Goal: Task Accomplishment & Management: Manage account settings

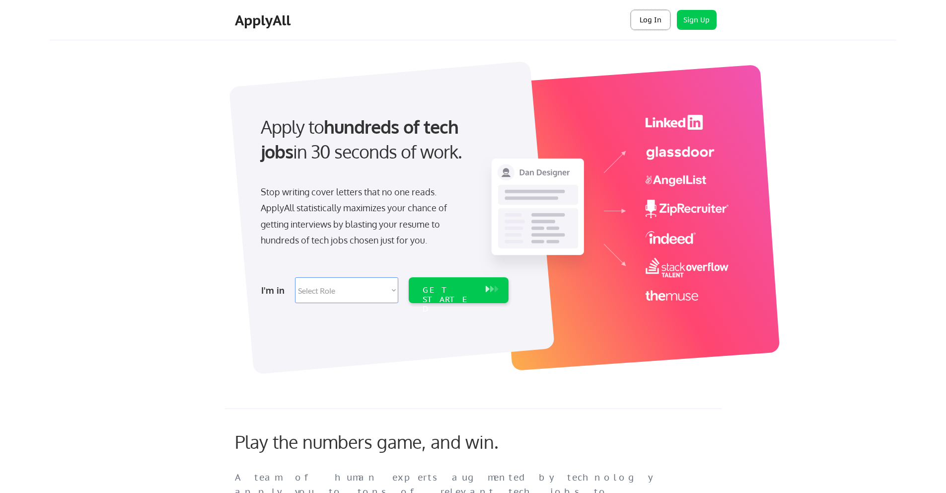
click at [654, 24] on button "Log In" at bounding box center [651, 20] width 40 height 20
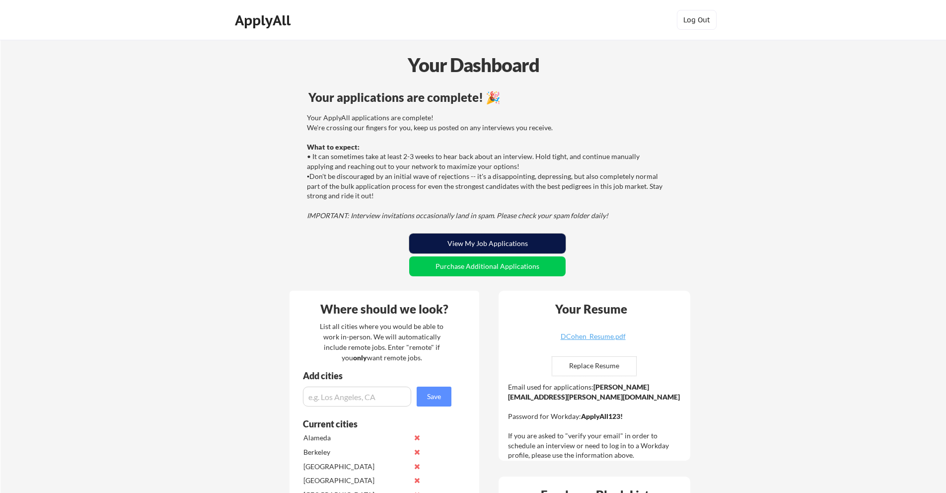
click at [486, 245] on button "View My Job Applications" at bounding box center [487, 243] width 156 height 20
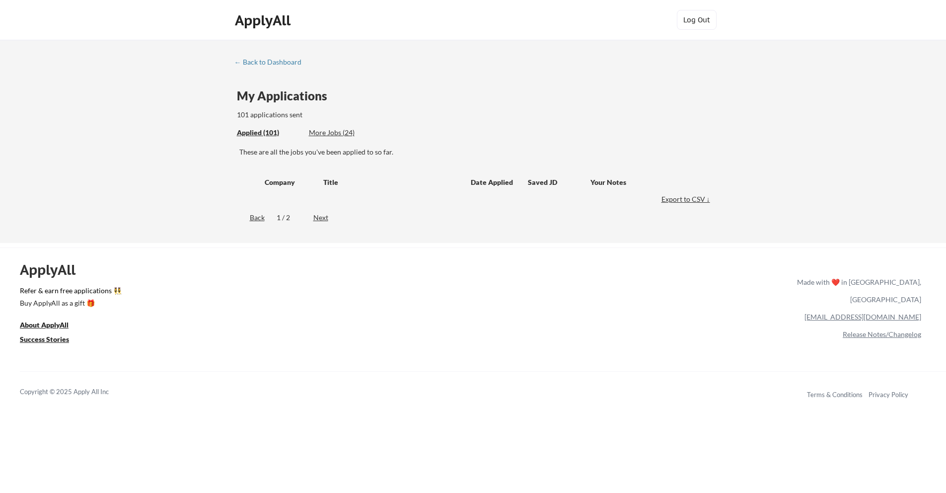
click at [332, 133] on div "More Jobs (24)" at bounding box center [345, 133] width 73 height 10
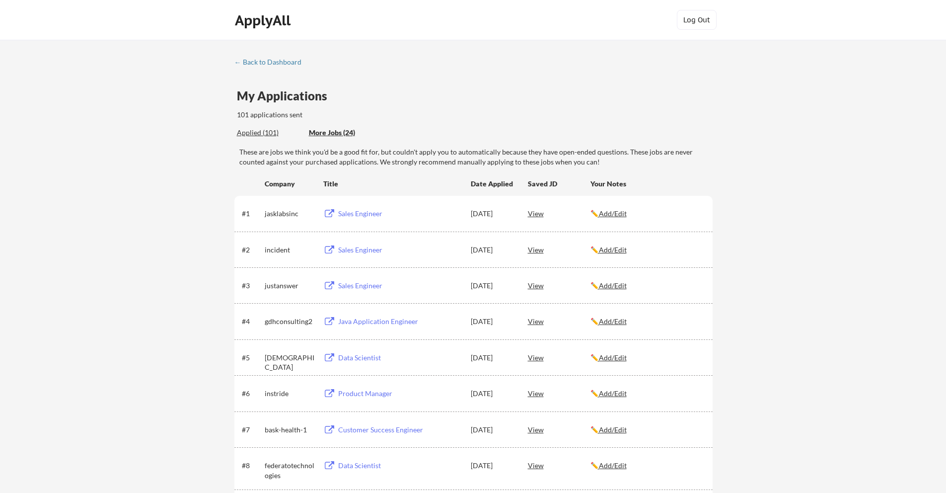
click at [336, 134] on div "More Jobs (24)" at bounding box center [345, 133] width 73 height 10
